Goal: Use online tool/utility: Utilize a website feature to perform a specific function

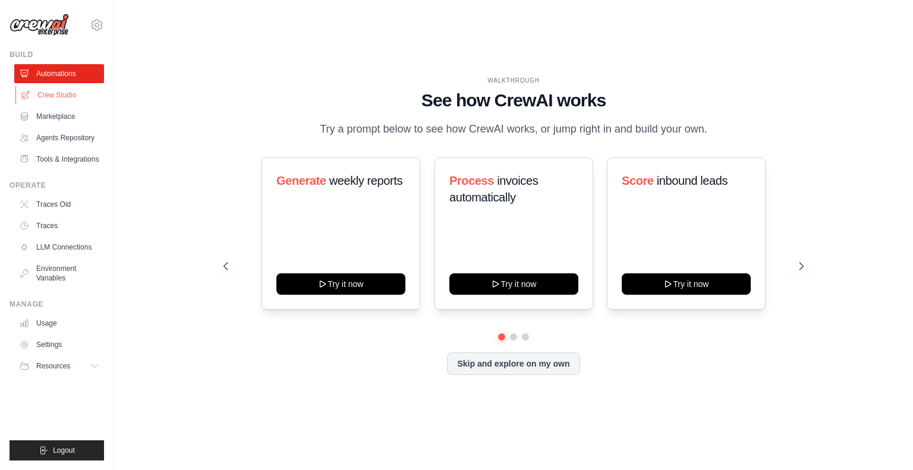
click at [56, 93] on link "Crew Studio" at bounding box center [60, 95] width 90 height 19
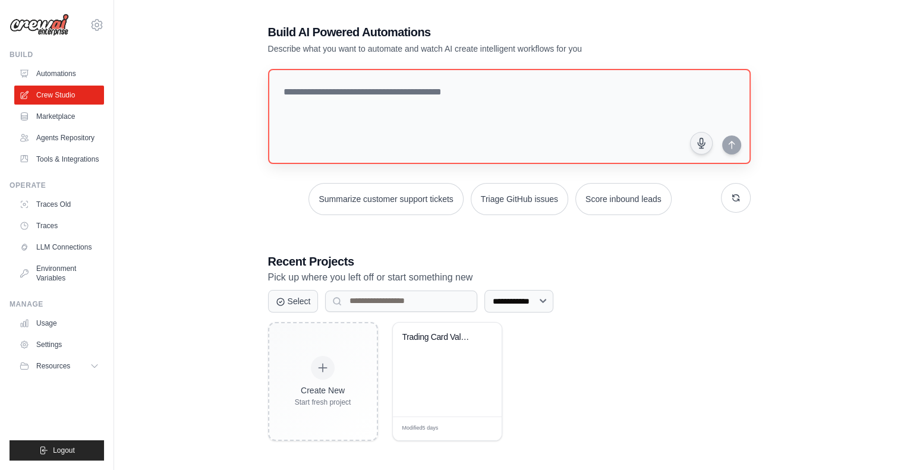
scroll to position [24, 0]
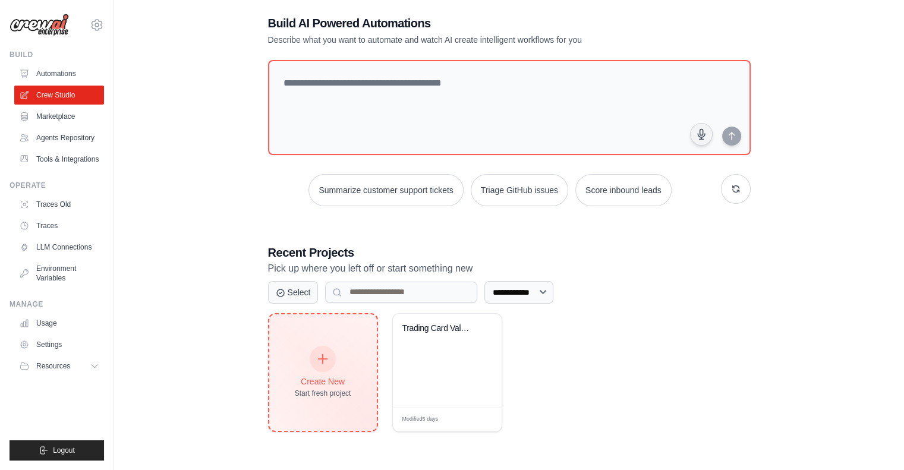
click at [323, 363] on div at bounding box center [323, 359] width 26 height 26
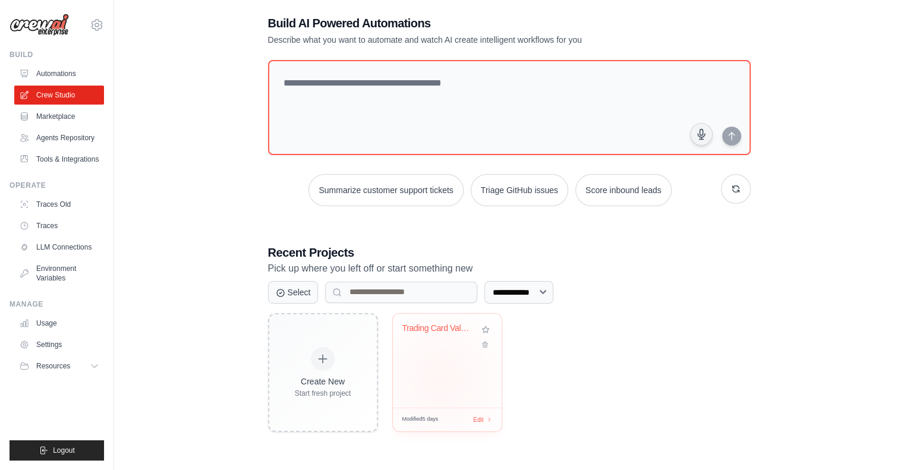
click at [439, 378] on div "Trading Card Value Tracker & ML Pre..." at bounding box center [447, 361] width 109 height 94
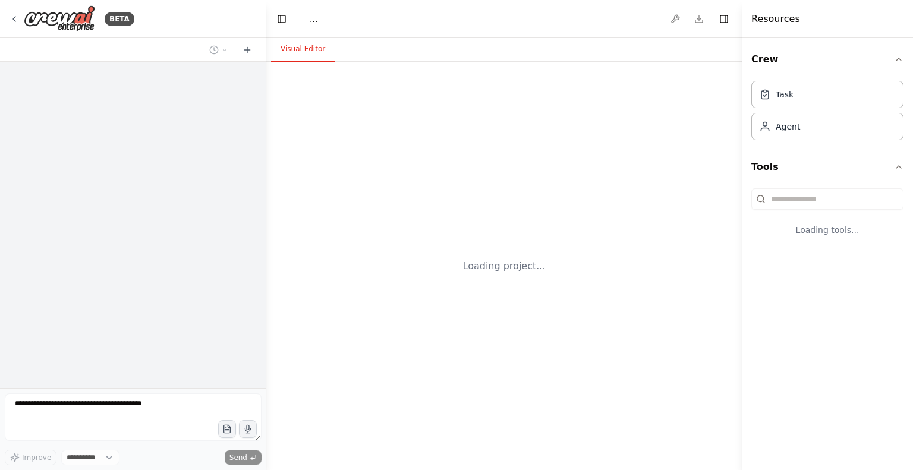
select select "****"
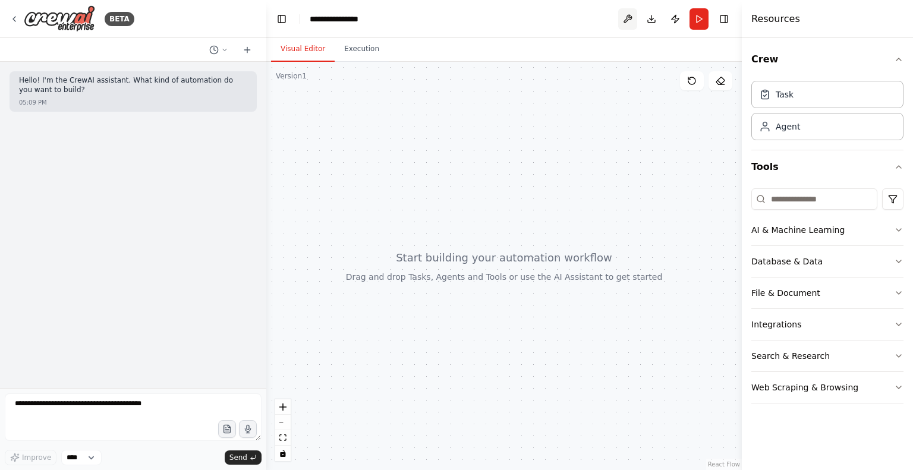
click at [630, 18] on button at bounding box center [627, 18] width 19 height 21
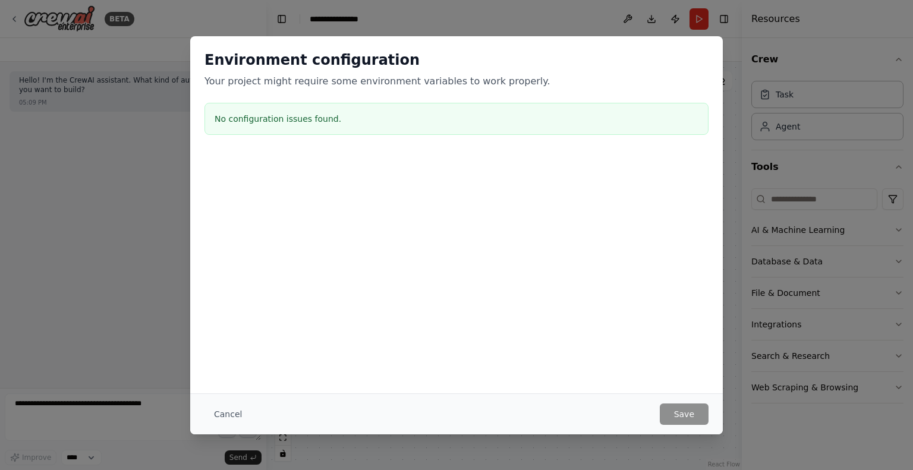
click at [608, 174] on div at bounding box center [456, 213] width 532 height 119
click at [674, 57] on h2 "Environment configuration" at bounding box center [456, 60] width 504 height 19
click at [229, 412] on button "Cancel" at bounding box center [227, 413] width 47 height 21
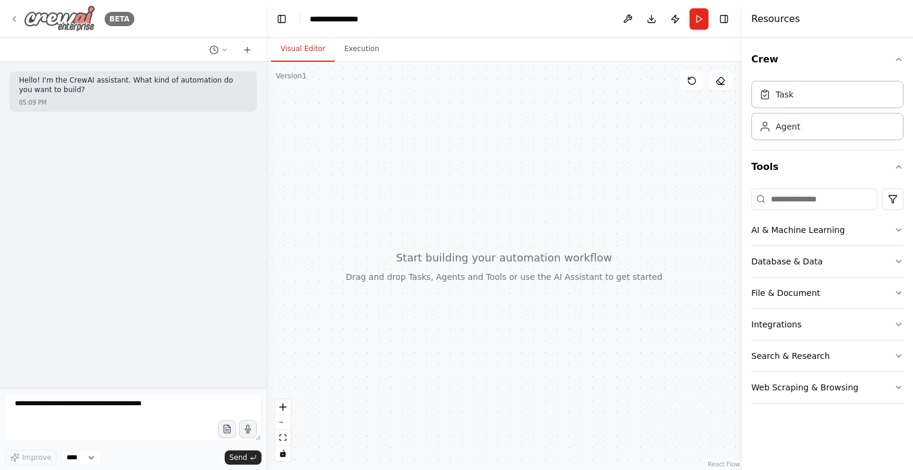
click at [17, 16] on icon at bounding box center [15, 19] width 10 height 10
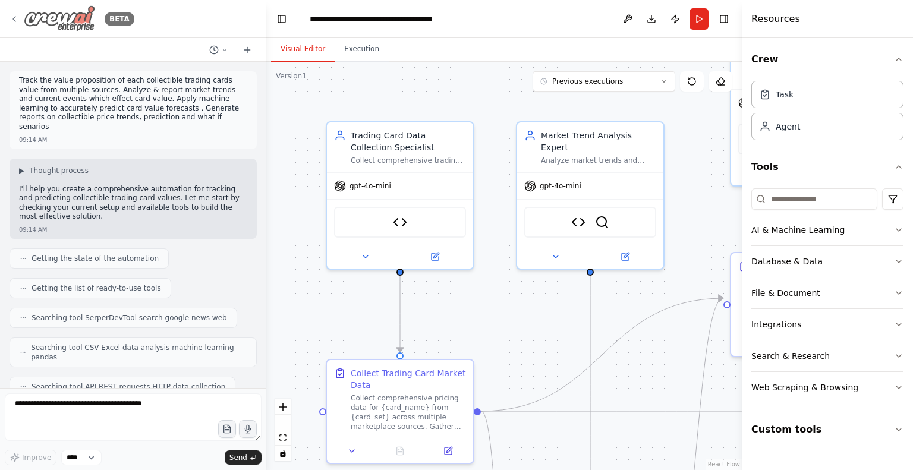
click at [70, 19] on img at bounding box center [59, 18] width 71 height 27
